Goal: Information Seeking & Learning: Learn about a topic

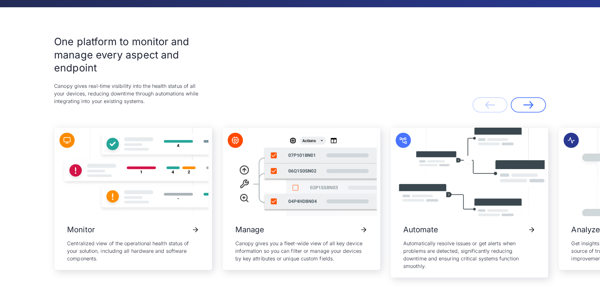
scroll to position [1328, 0]
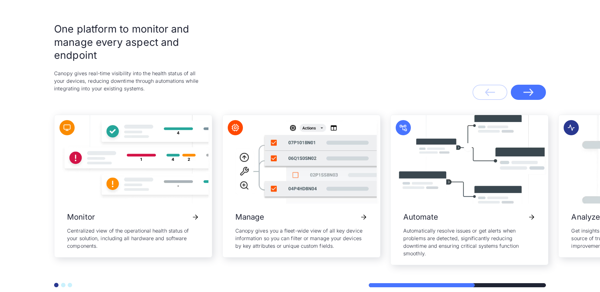
click at [537, 96] on link "Next" at bounding box center [528, 92] width 35 height 15
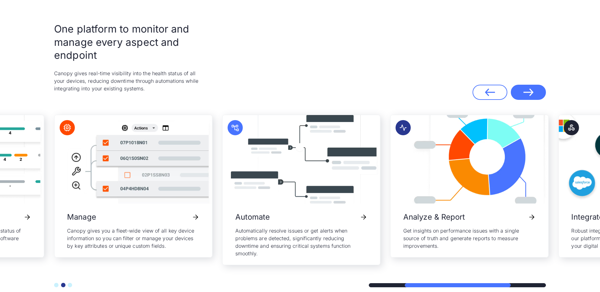
click at [537, 96] on link "Next" at bounding box center [528, 92] width 35 height 15
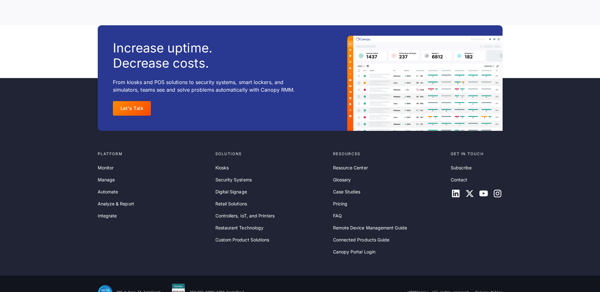
scroll to position [2050, 0]
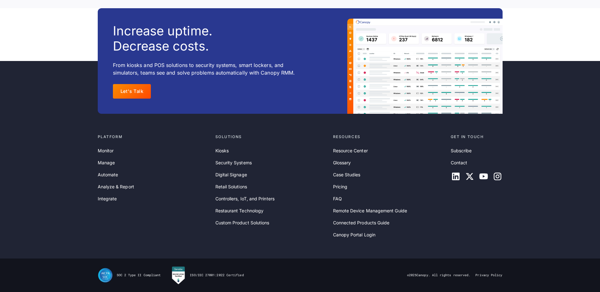
drag, startPoint x: 559, startPoint y: 141, endPoint x: 560, endPoint y: 0, distance: 140.4
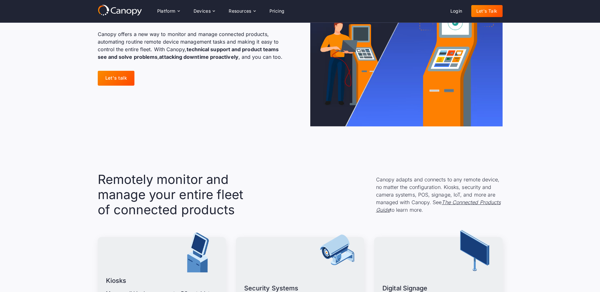
scroll to position [0, 0]
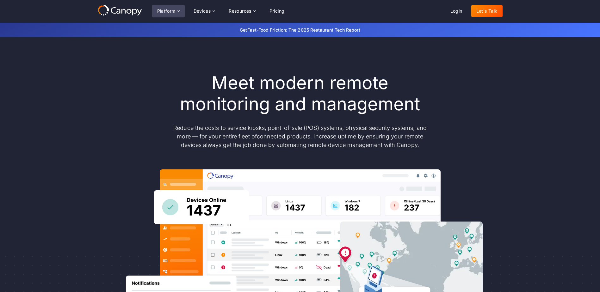
click at [180, 10] on icon at bounding box center [178, 11] width 5 height 5
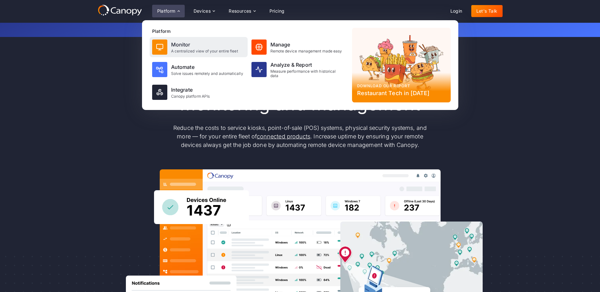
click at [180, 49] on div "A centralized view of your entire fleet" at bounding box center [204, 51] width 67 height 4
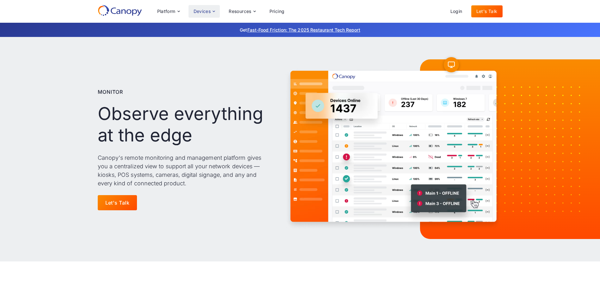
click at [216, 10] on icon at bounding box center [213, 11] width 5 height 5
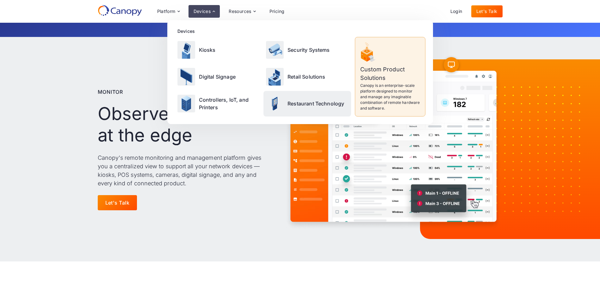
click at [293, 108] on div "Restaurant Technology" at bounding box center [307, 104] width 88 height 26
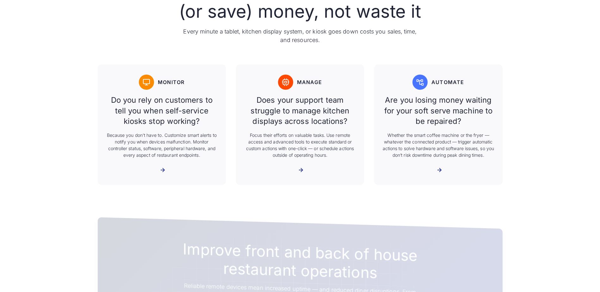
scroll to position [316, 0]
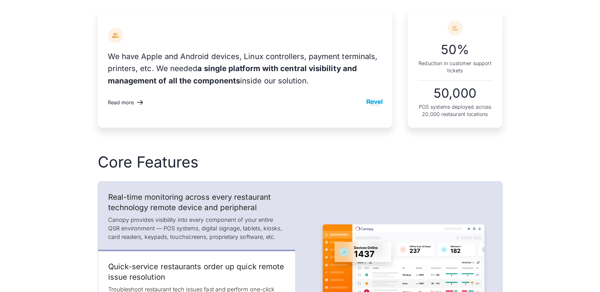
drag, startPoint x: 565, startPoint y: 178, endPoint x: 506, endPoint y: 28, distance: 161.3
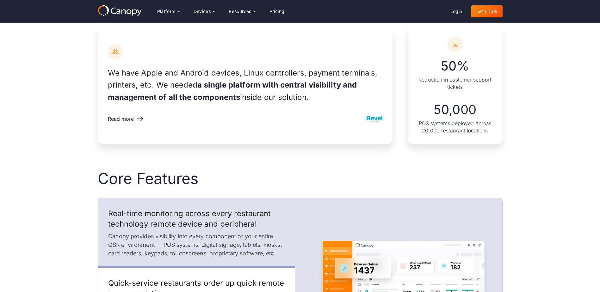
scroll to position [0, 0]
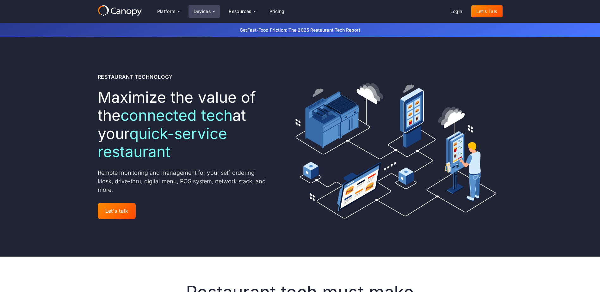
click at [212, 18] on div "Platform Platform Monitor A centralized view of your entire fleet Manage Remote…" at bounding box center [300, 11] width 600 height 23
click at [212, 14] on div "Devices" at bounding box center [204, 11] width 32 height 13
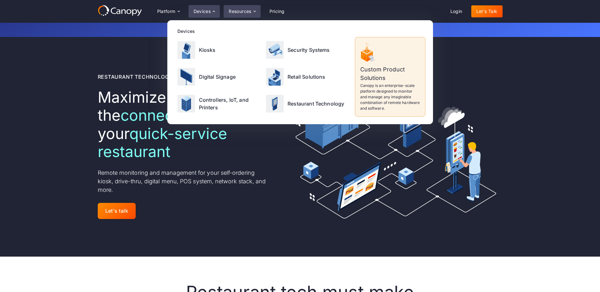
click at [244, 11] on div "Resources" at bounding box center [240, 11] width 23 height 4
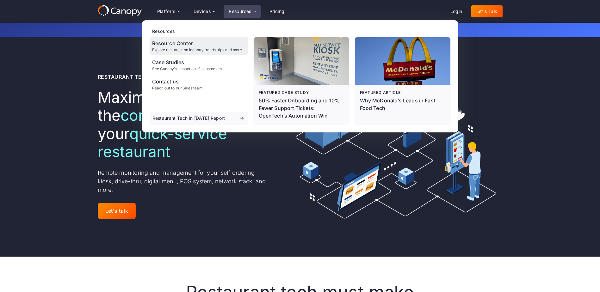
click at [171, 51] on div "Explore the latest on industry trends, tips and more" at bounding box center [197, 50] width 90 height 4
